Goal: Navigation & Orientation: Find specific page/section

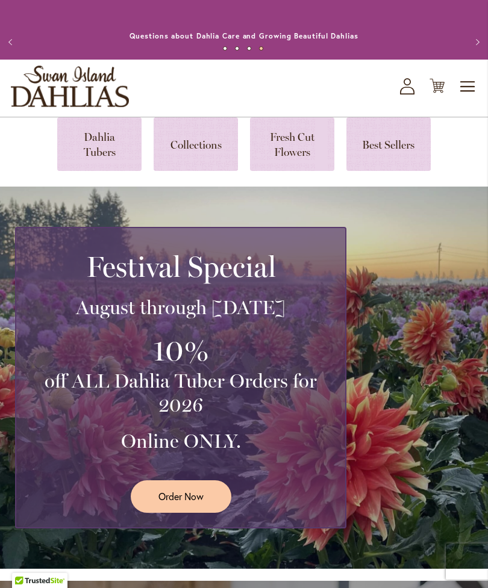
click at [98, 160] on link at bounding box center [99, 144] width 84 height 54
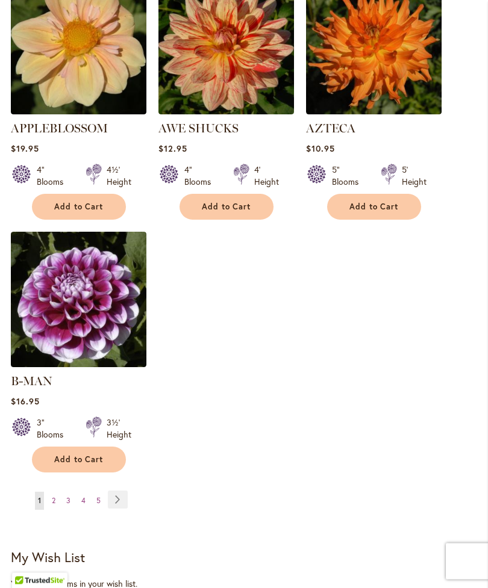
scroll to position [1541, 0]
click at [115, 494] on link "Page Next" at bounding box center [118, 500] width 20 height 18
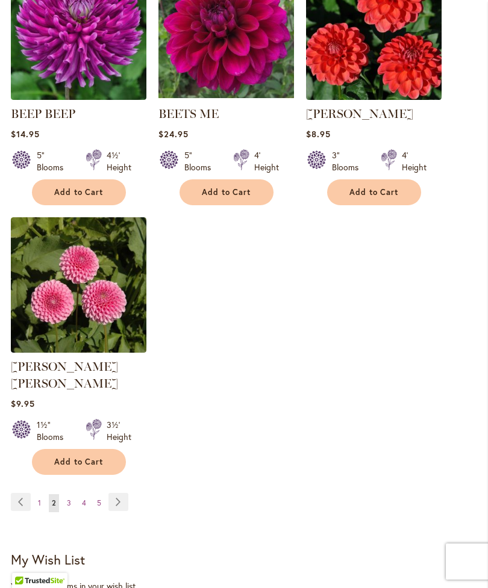
scroll to position [1537, 0]
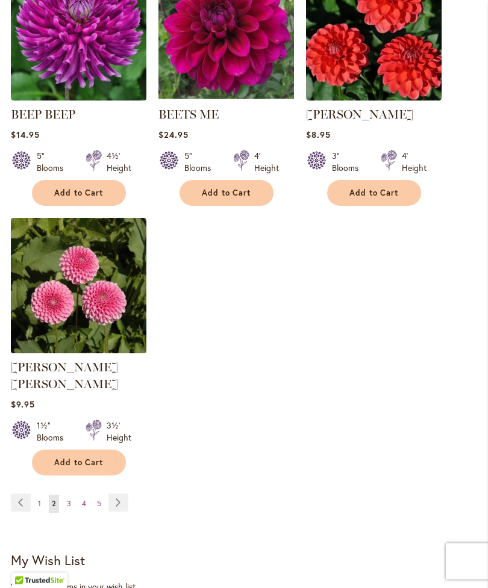
click at [116, 502] on link "Page Next" at bounding box center [118, 503] width 20 height 18
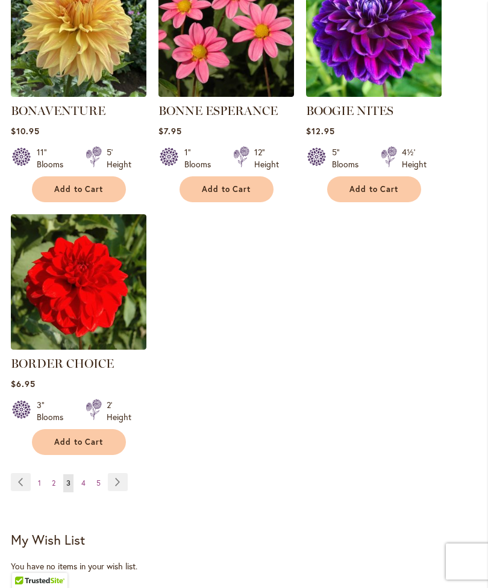
scroll to position [1540, 0]
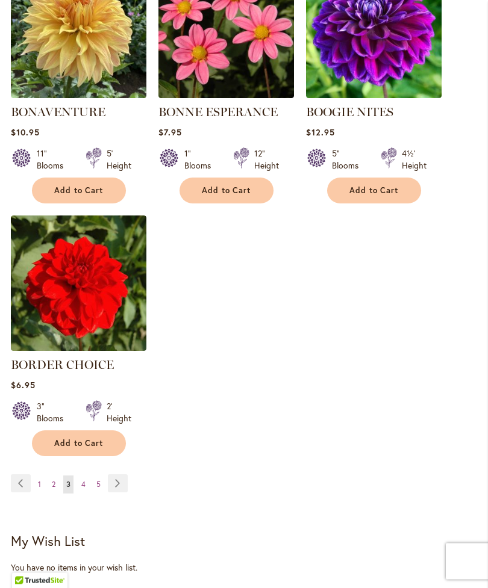
click at [110, 493] on link "Page Next" at bounding box center [118, 484] width 20 height 18
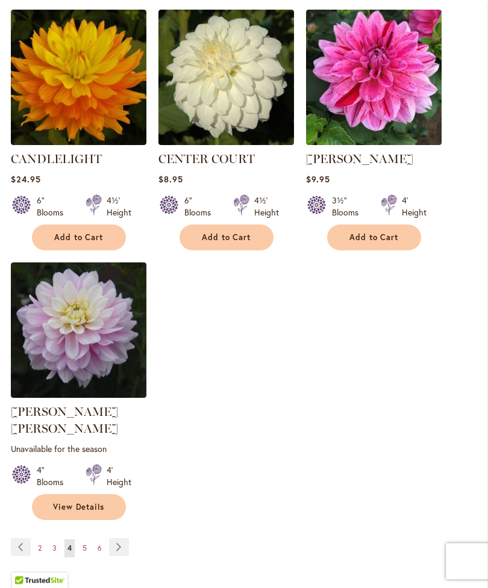
scroll to position [1511, 0]
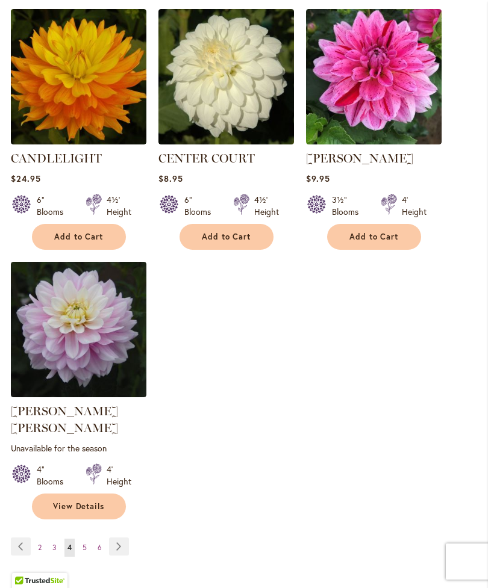
click at [115, 544] on link "Page Next" at bounding box center [119, 547] width 20 height 18
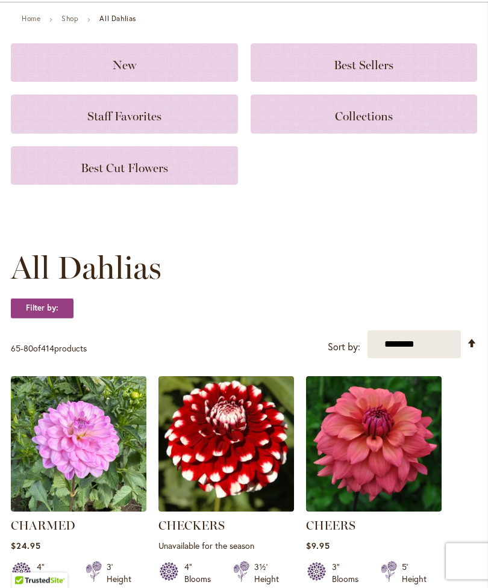
scroll to position [139, 0]
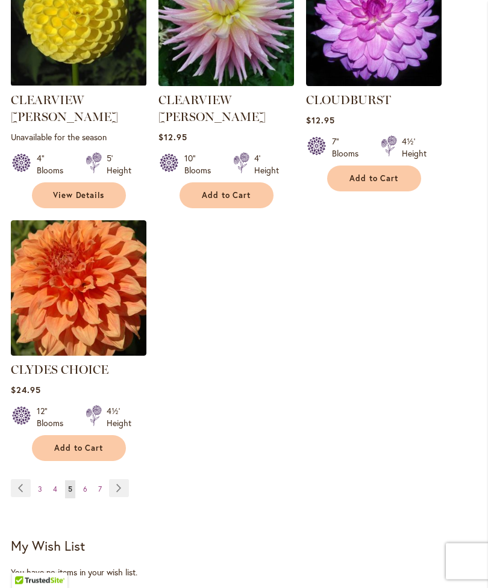
click at [117, 480] on link "Page Next" at bounding box center [119, 489] width 20 height 18
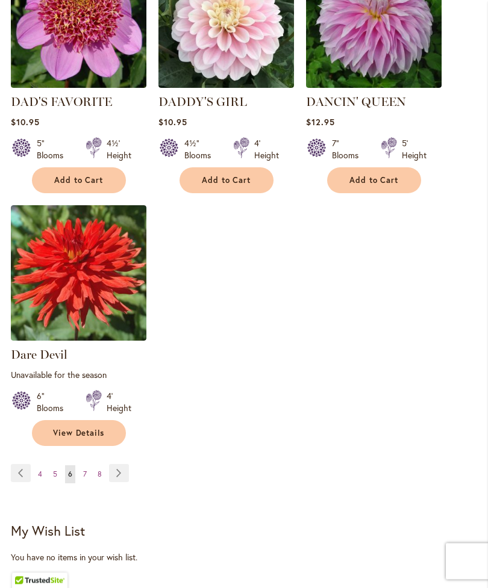
scroll to position [1601, 0]
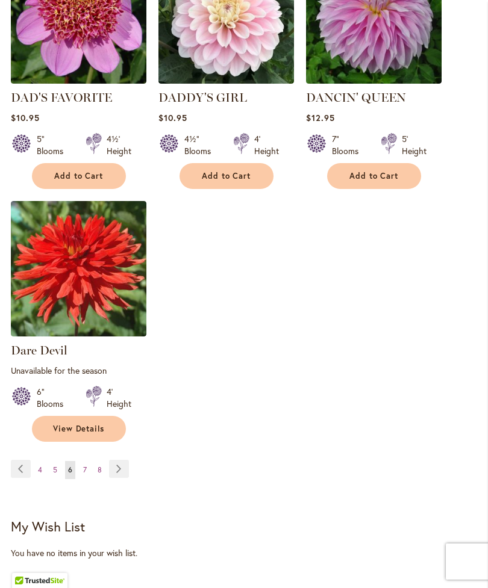
click at [116, 466] on link "Page Next" at bounding box center [119, 469] width 20 height 18
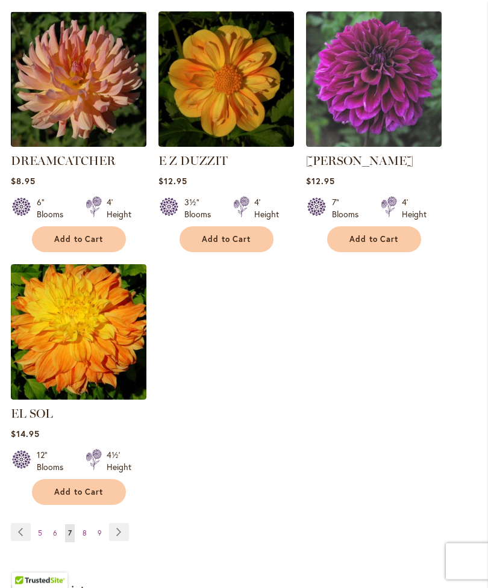
scroll to position [1509, 0]
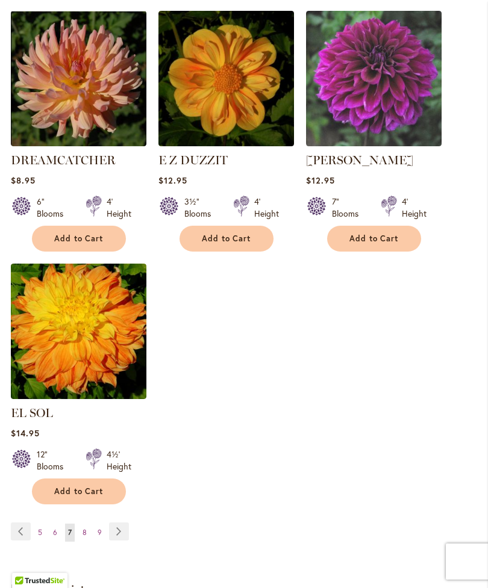
click at [112, 527] on link "Page Next" at bounding box center [119, 532] width 20 height 18
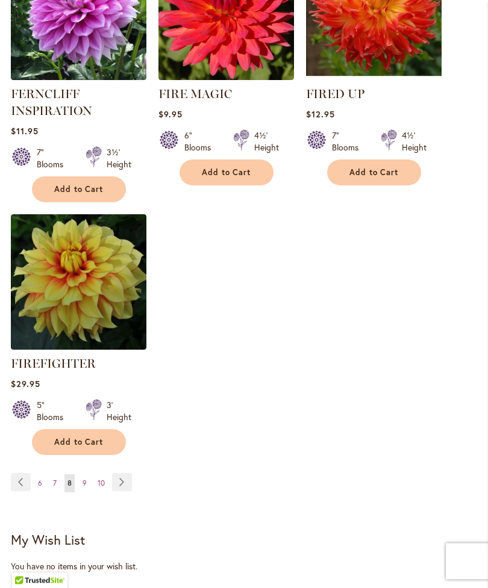
scroll to position [1599, 0]
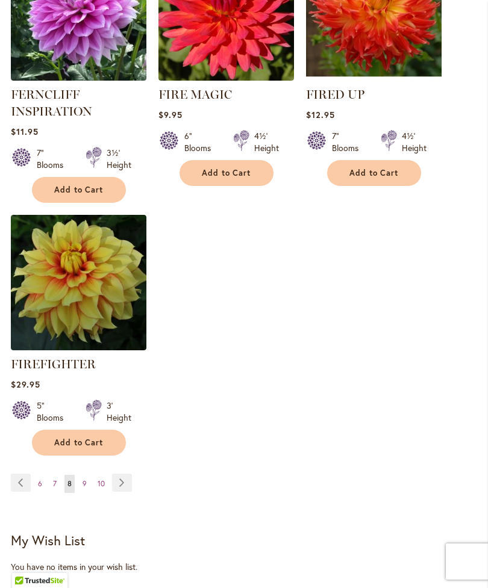
click at [120, 492] on link "Page Next" at bounding box center [122, 483] width 20 height 18
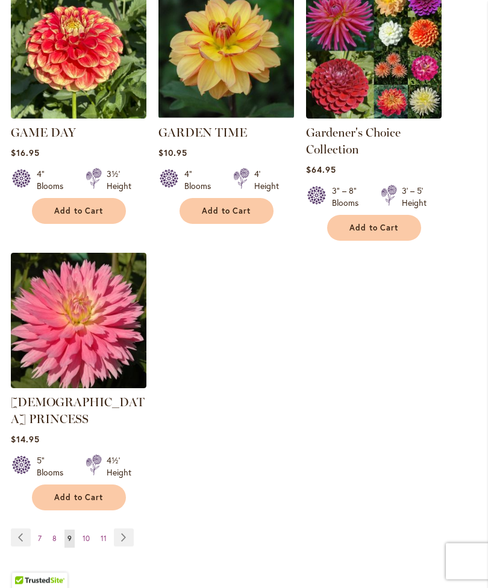
scroll to position [1571, 0]
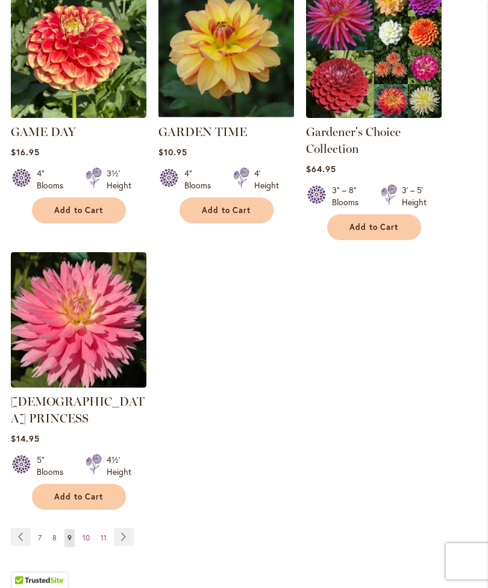
click at [120, 529] on link "Page Next" at bounding box center [124, 538] width 20 height 18
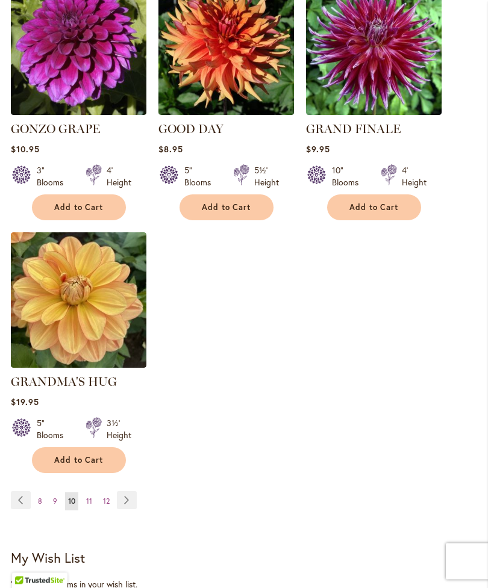
scroll to position [1551, 0]
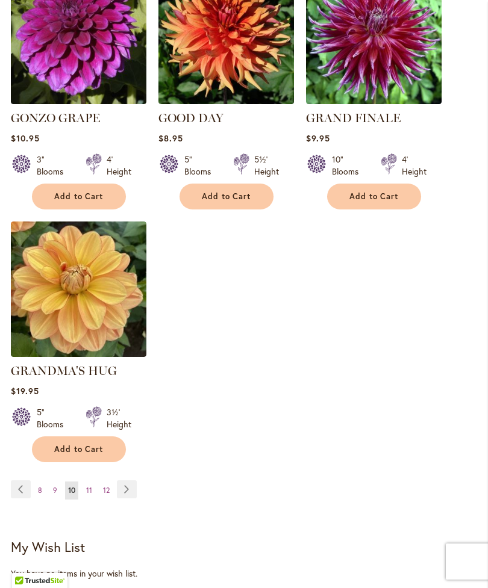
click at [122, 485] on link "Page Next" at bounding box center [127, 490] width 20 height 18
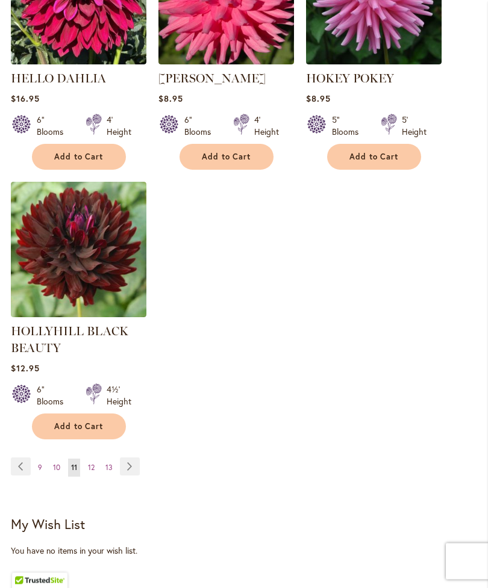
scroll to position [1623, 0]
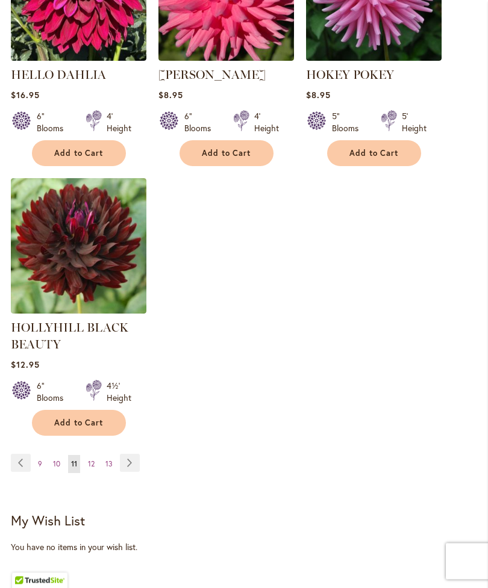
click at [124, 473] on link "Page Next" at bounding box center [130, 464] width 20 height 18
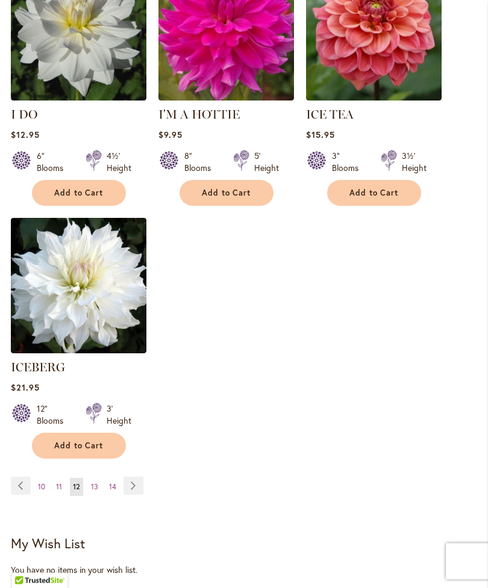
scroll to position [1579, 0]
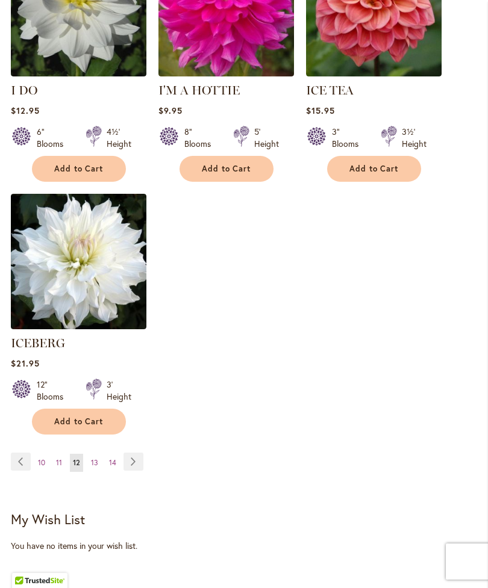
click at [130, 458] on link "Page Next" at bounding box center [133, 462] width 20 height 18
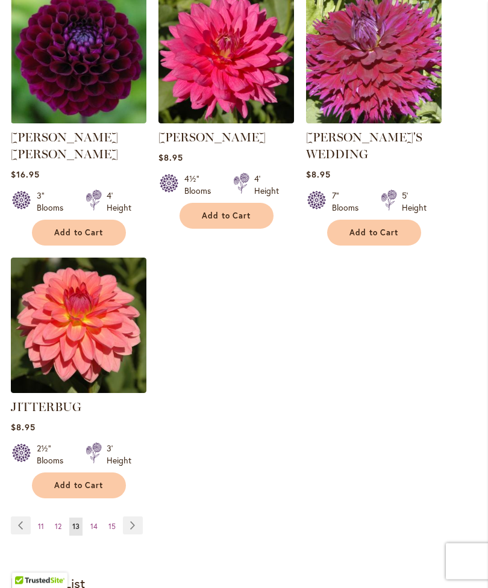
scroll to position [1544, 0]
click at [128, 517] on link "Page Next" at bounding box center [133, 526] width 20 height 18
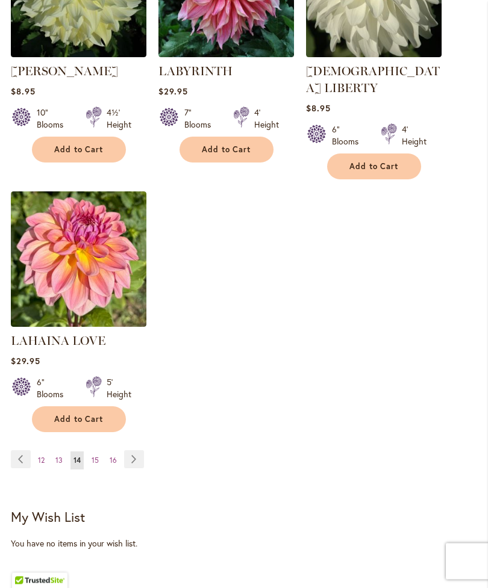
scroll to position [1601, 0]
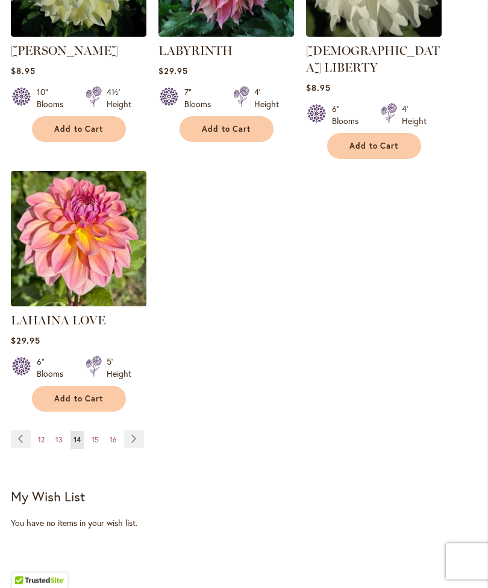
click at [131, 431] on link "Page Next" at bounding box center [134, 440] width 20 height 18
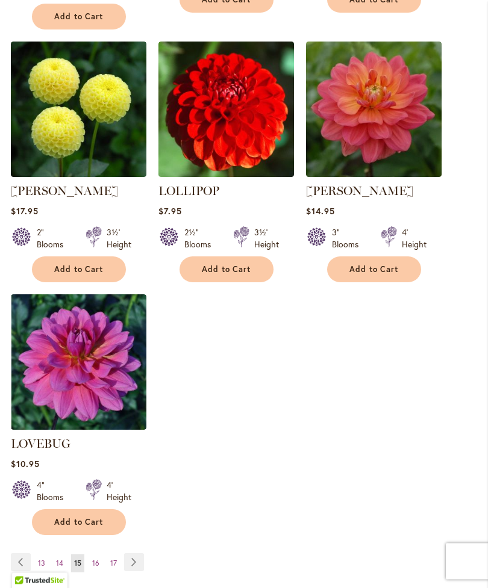
scroll to position [1496, 0]
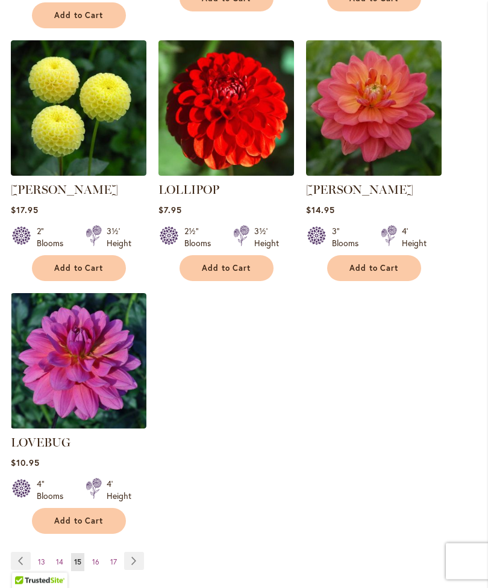
click at [128, 553] on link "Page Next" at bounding box center [134, 562] width 20 height 18
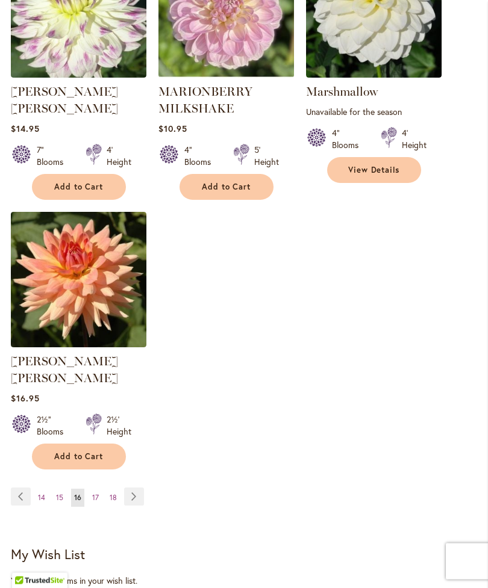
scroll to position [1575, 0]
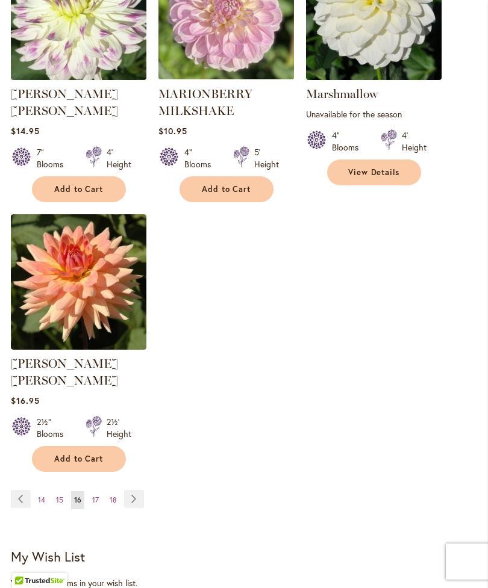
click at [130, 490] on link "Page Next" at bounding box center [134, 499] width 20 height 18
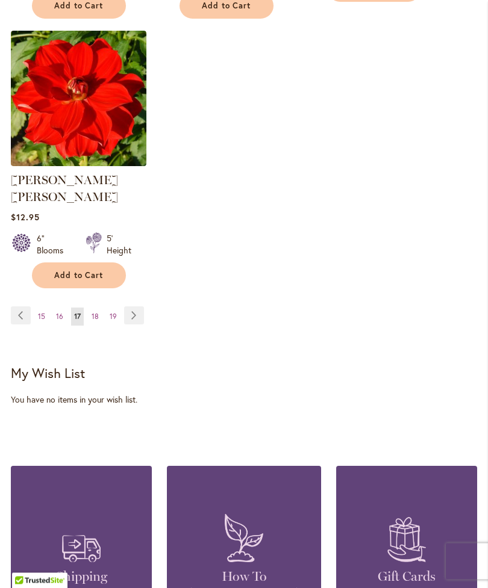
scroll to position [1786, 0]
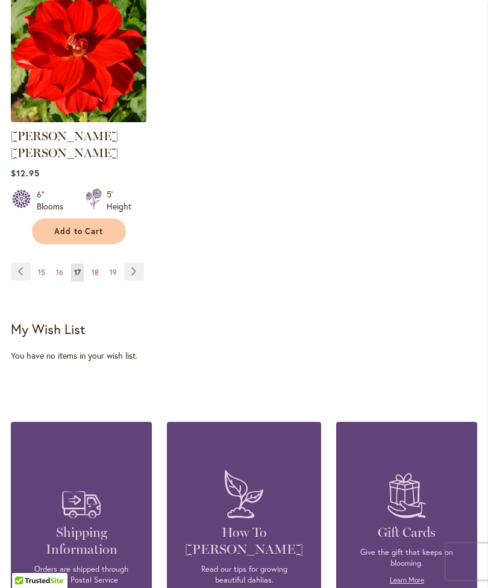
click at [125, 263] on link "Page Next" at bounding box center [134, 272] width 20 height 18
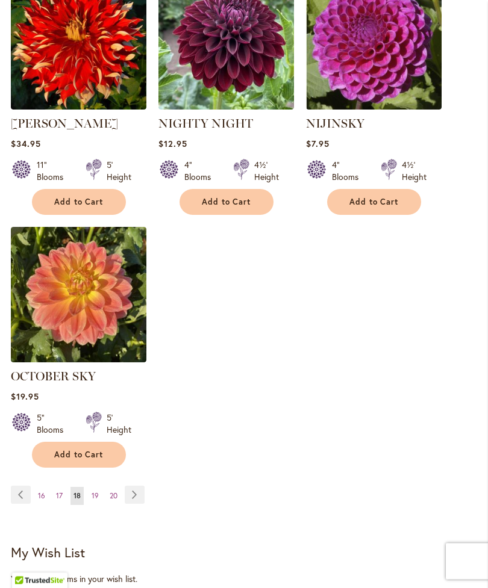
scroll to position [1530, 0]
